Goal: Information Seeking & Learning: Learn about a topic

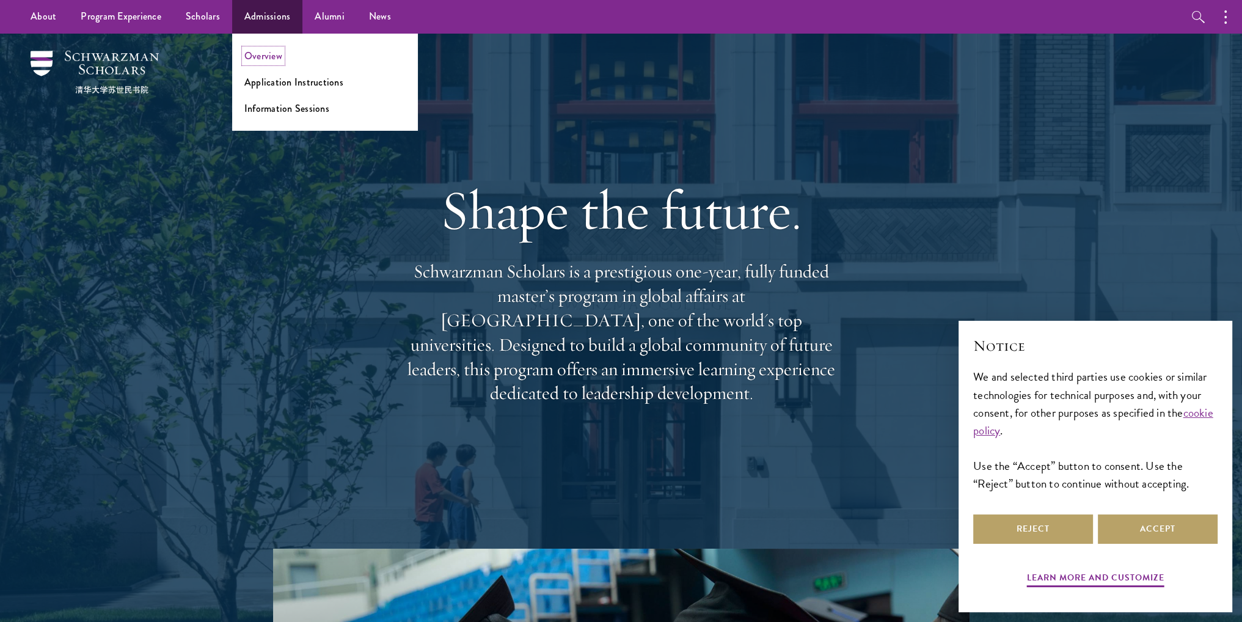
click at [256, 56] on link "Overview" at bounding box center [263, 56] width 38 height 14
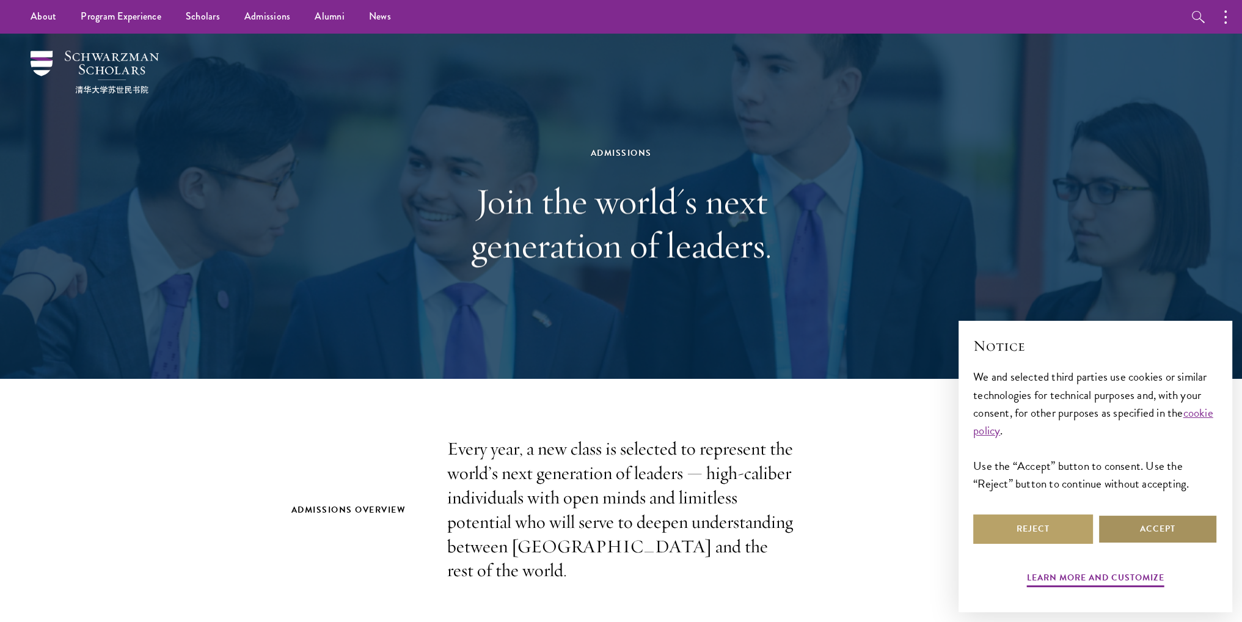
click at [1139, 528] on button "Accept" at bounding box center [1158, 528] width 120 height 29
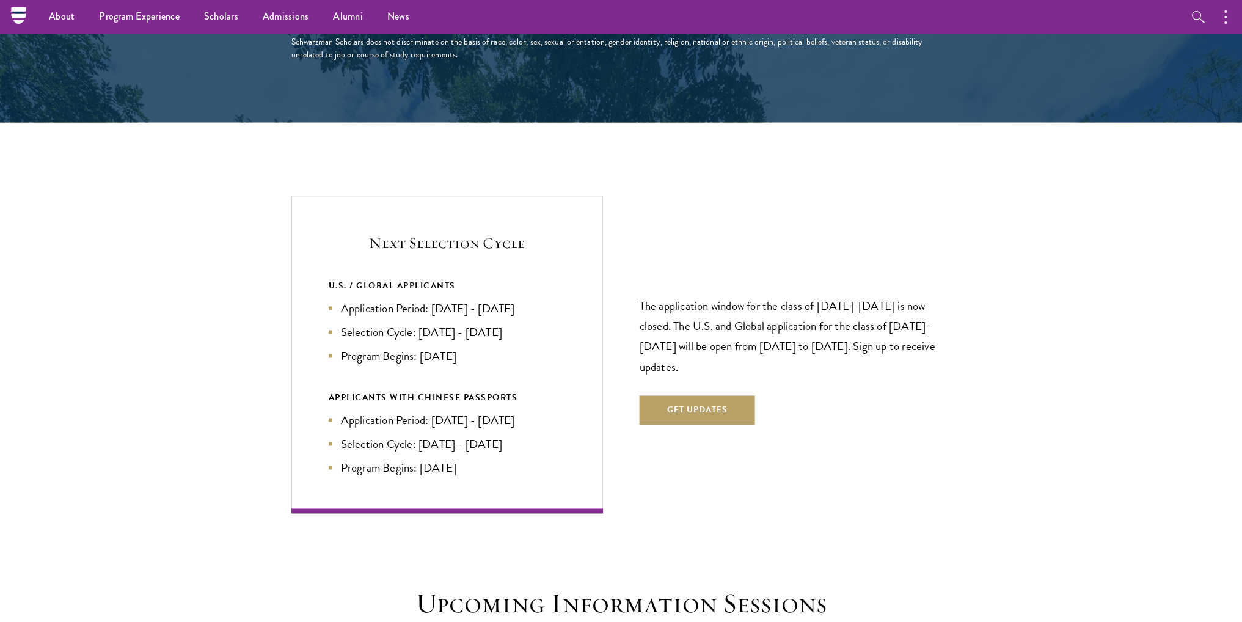
scroll to position [2443, 0]
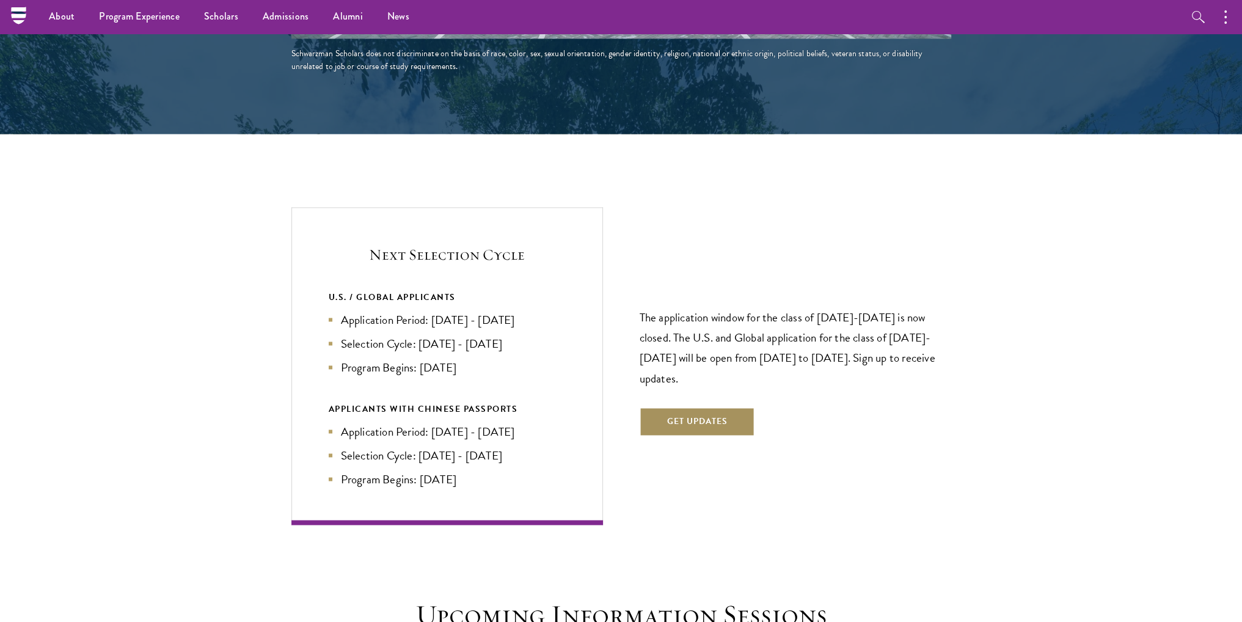
click at [724, 407] on button "Get Updates" at bounding box center [697, 421] width 115 height 29
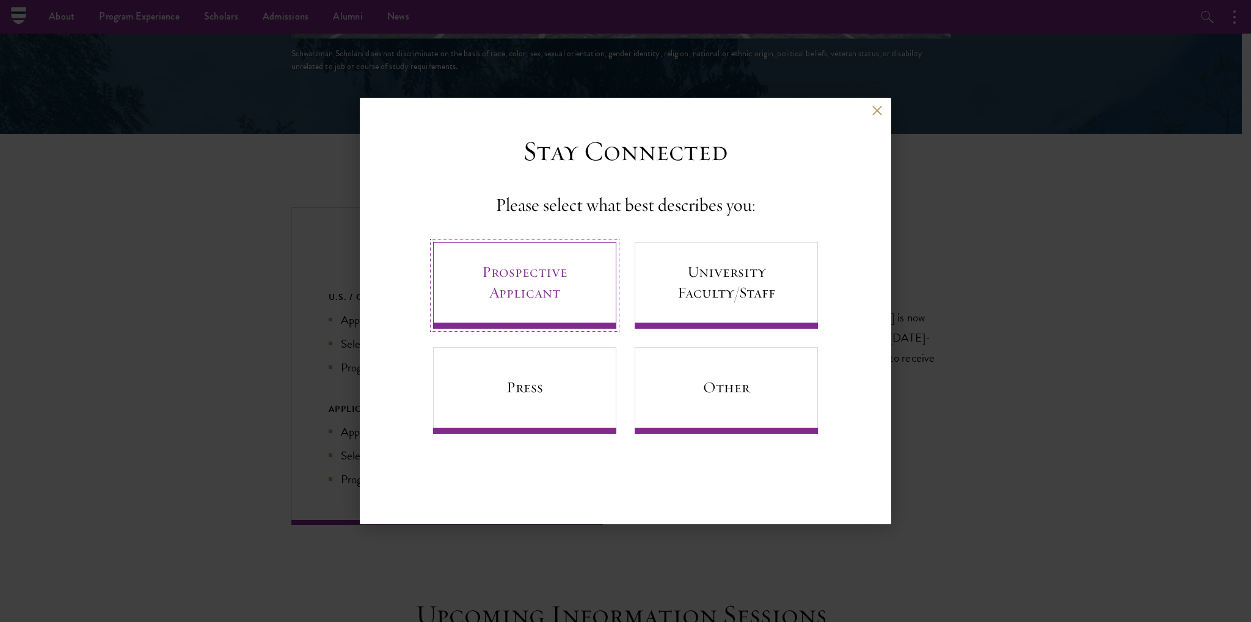
click at [530, 297] on link "Prospective Applicant" at bounding box center [524, 285] width 183 height 87
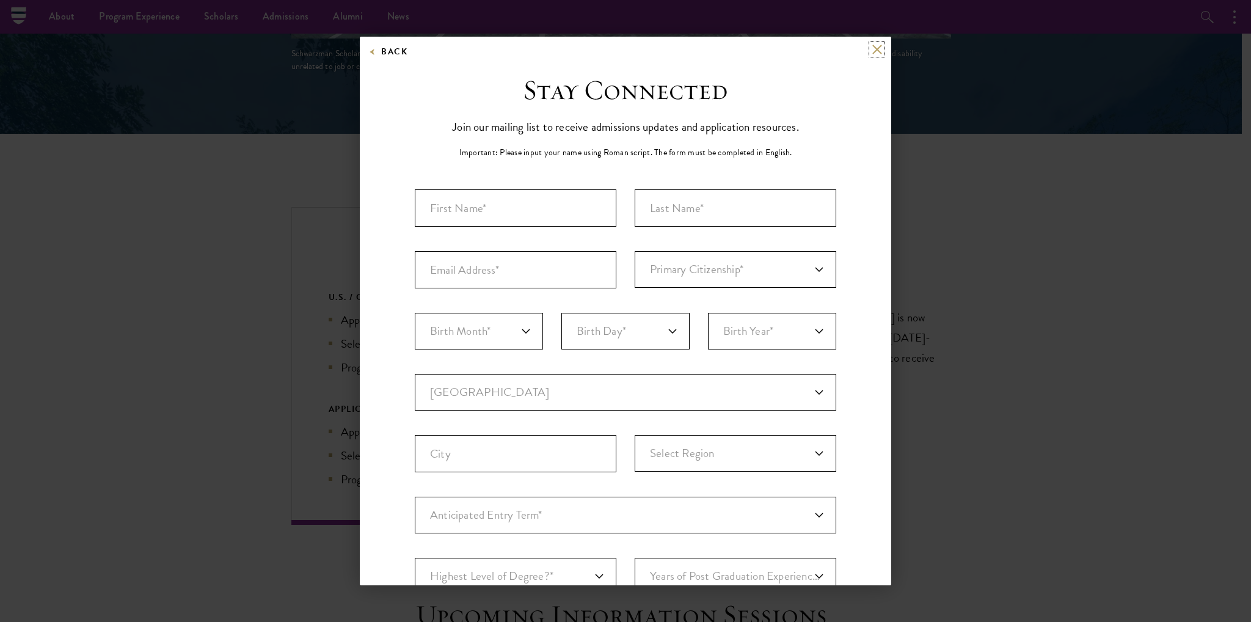
click at [872, 49] on button at bounding box center [877, 49] width 10 height 10
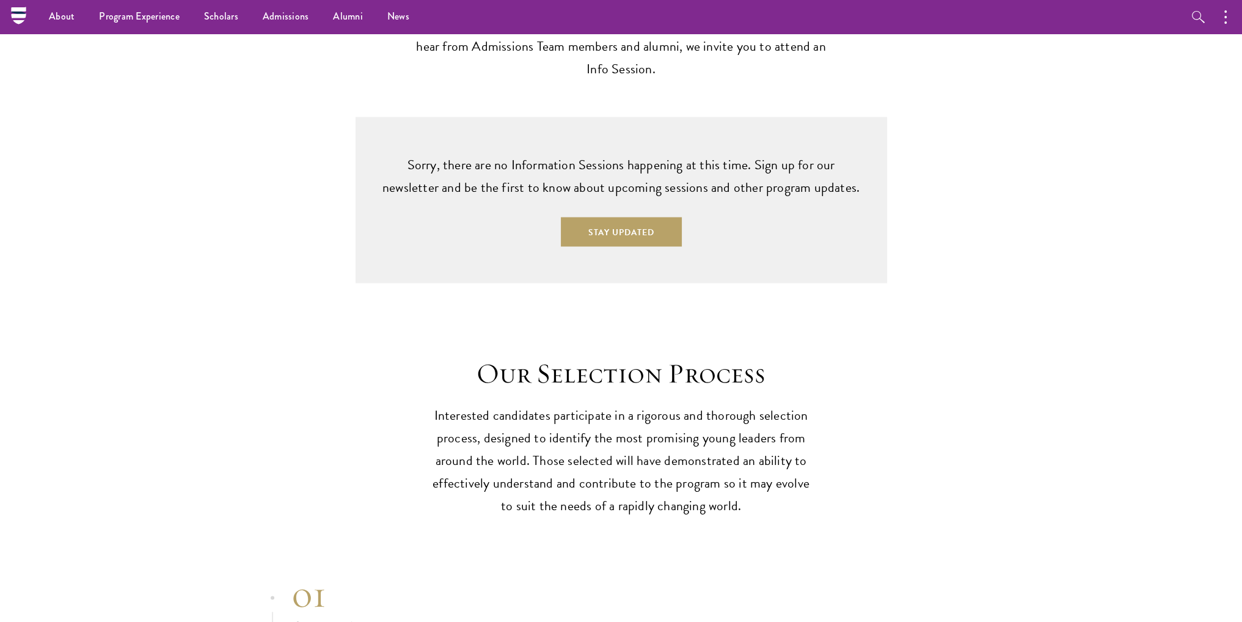
scroll to position [2932, 0]
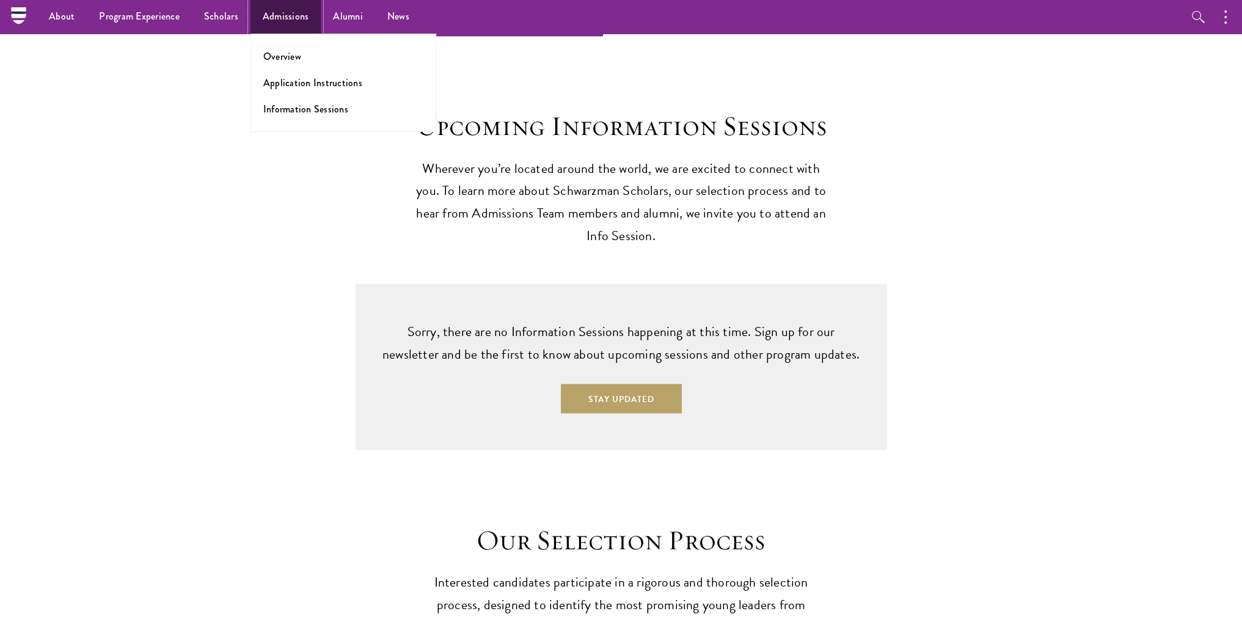
click at [269, 20] on link "Admissions" at bounding box center [285, 17] width 71 height 34
